Goal: Navigation & Orientation: Find specific page/section

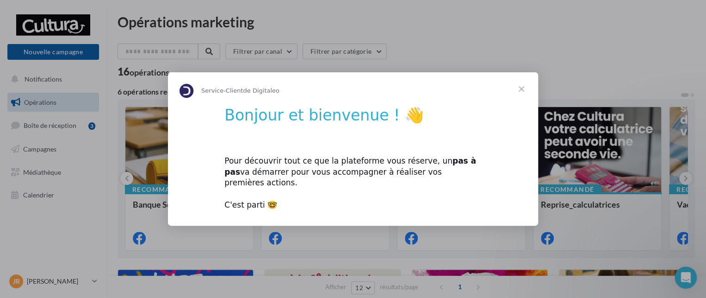
click at [524, 90] on span "Fermer" at bounding box center [521, 88] width 33 height 33
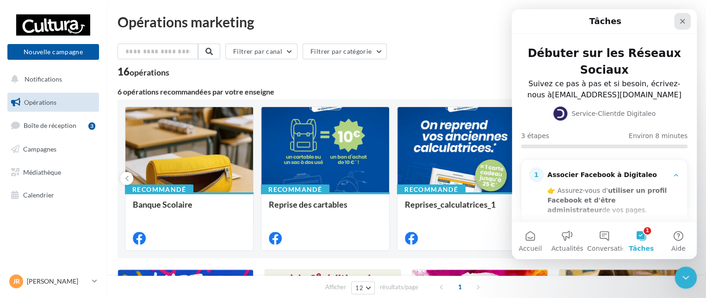
click at [684, 22] on icon "Fermer" at bounding box center [682, 21] width 7 height 7
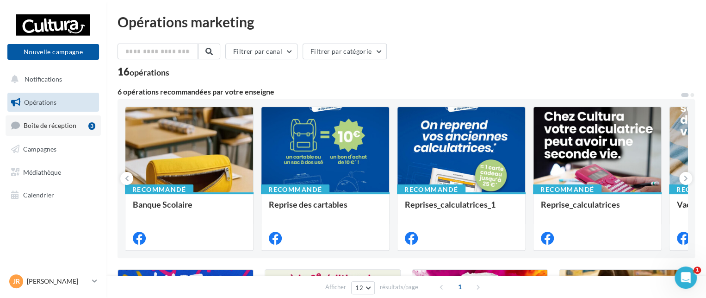
click at [62, 127] on span "Boîte de réception" at bounding box center [50, 125] width 53 height 8
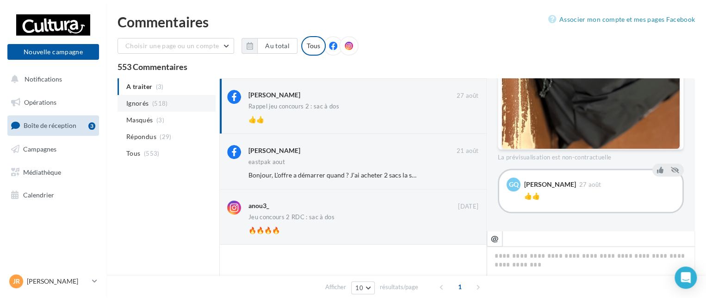
click at [143, 103] on span "Ignorés" at bounding box center [137, 103] width 22 height 9
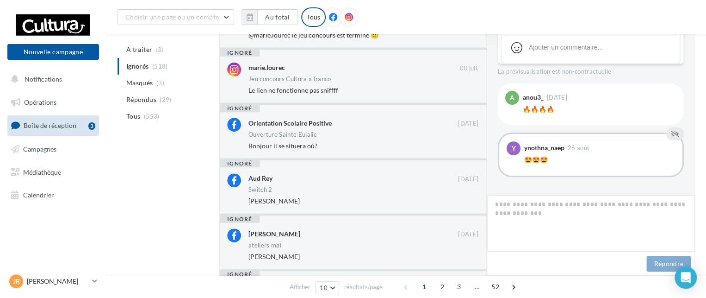
scroll to position [139, 0]
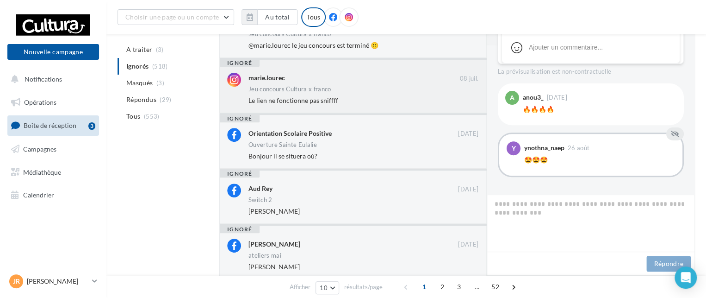
click at [367, 93] on div "Jeu concours Cultura x franco" at bounding box center [363, 90] width 230 height 8
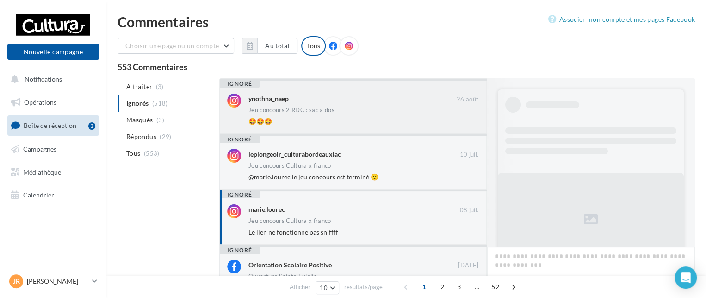
scroll to position [442, 0]
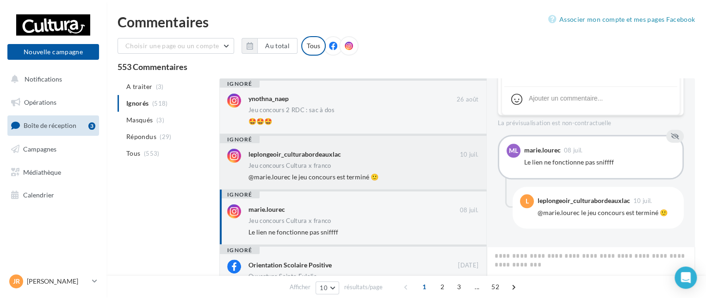
click at [379, 163] on div "Jeu concours Cultura x franco" at bounding box center [363, 166] width 230 height 8
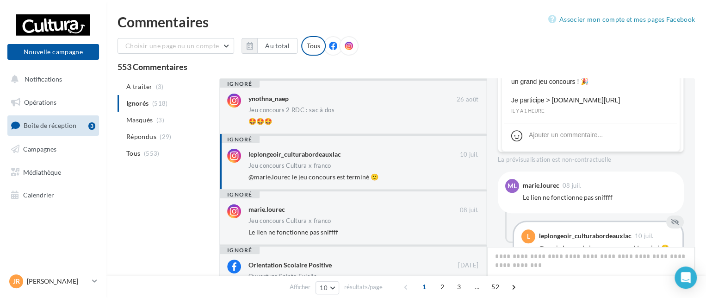
scroll to position [442, 0]
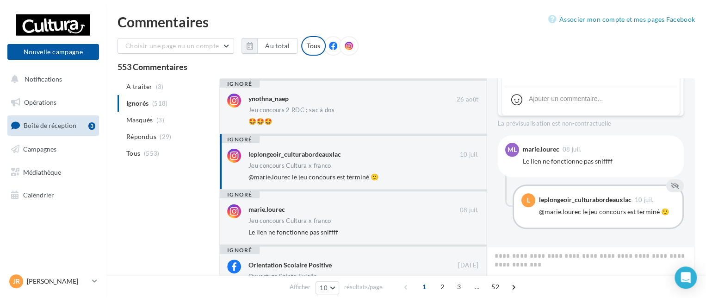
click at [392, 163] on div "Jeu concours Cultura x franco" at bounding box center [363, 166] width 230 height 8
click at [53, 76] on span "Notifications" at bounding box center [43, 79] width 37 height 8
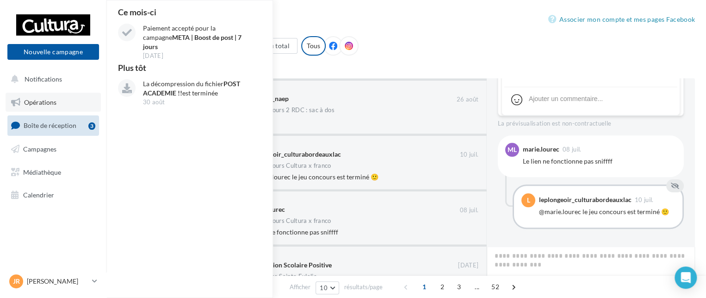
click at [62, 95] on link "Opérations" at bounding box center [53, 102] width 95 height 19
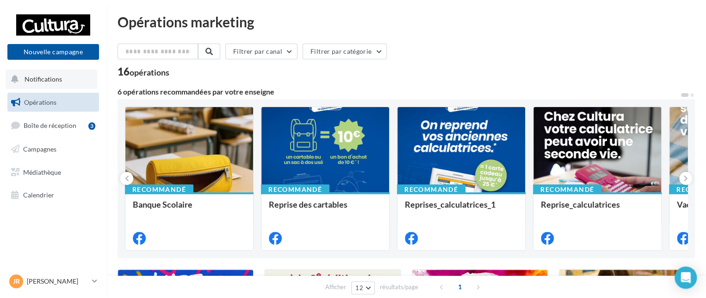
click at [37, 79] on span "Notifications" at bounding box center [43, 79] width 37 height 8
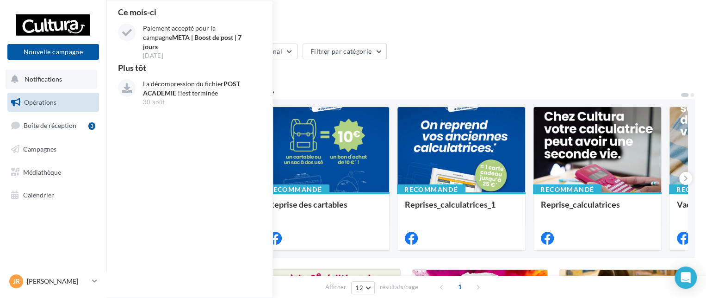
click at [50, 80] on span "Notifications" at bounding box center [43, 79] width 37 height 8
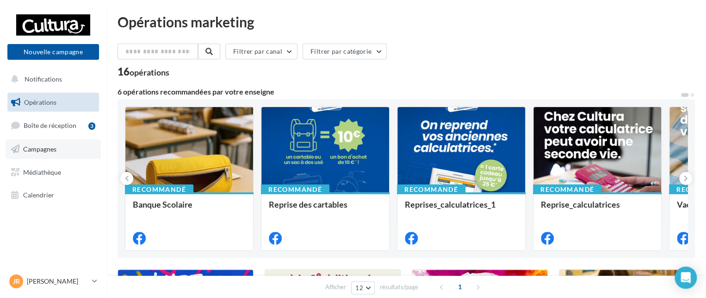
click at [55, 146] on span "Campagnes" at bounding box center [39, 149] width 33 height 8
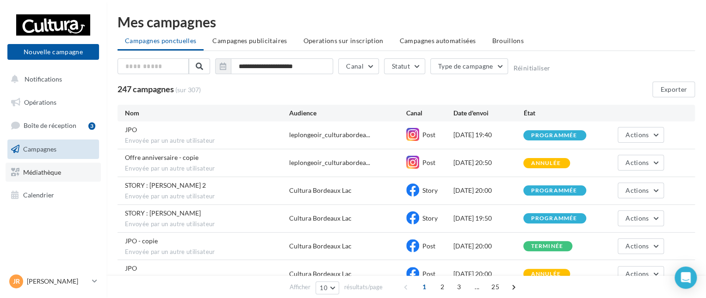
click at [62, 171] on link "Médiathèque" at bounding box center [53, 171] width 95 height 19
